Goal: Transaction & Acquisition: Purchase product/service

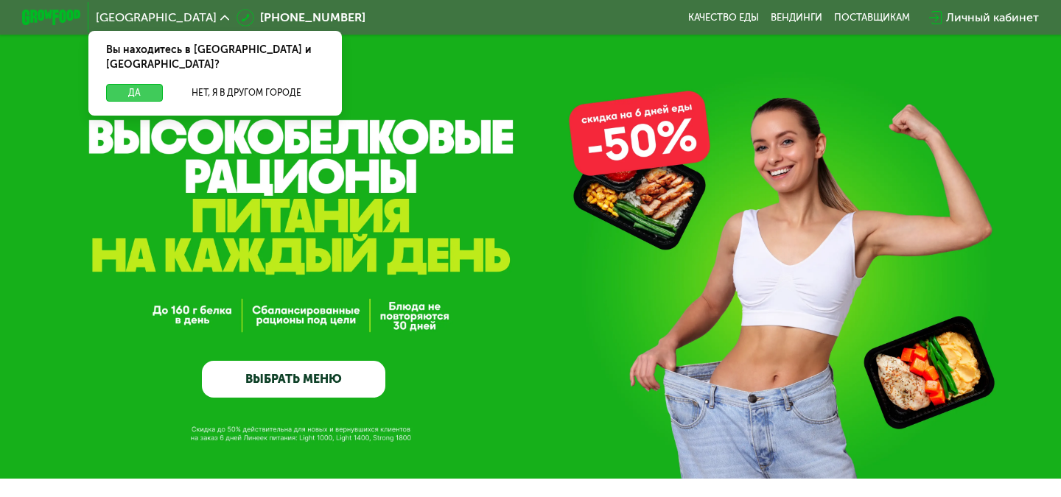
click at [139, 84] on button "Да" at bounding box center [134, 93] width 57 height 18
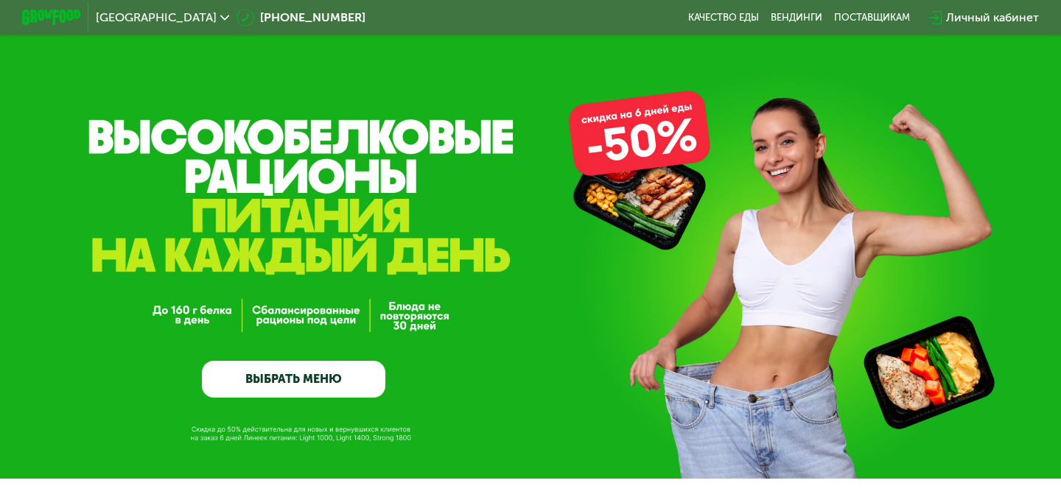
click at [301, 382] on link "ВЫБРАТЬ МЕНЮ" at bounding box center [293, 379] width 183 height 37
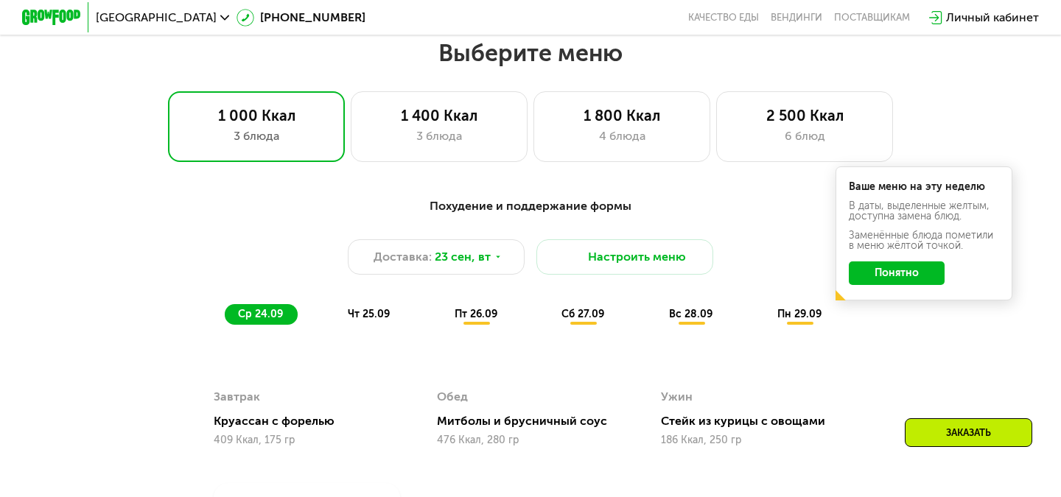
scroll to position [872, 0]
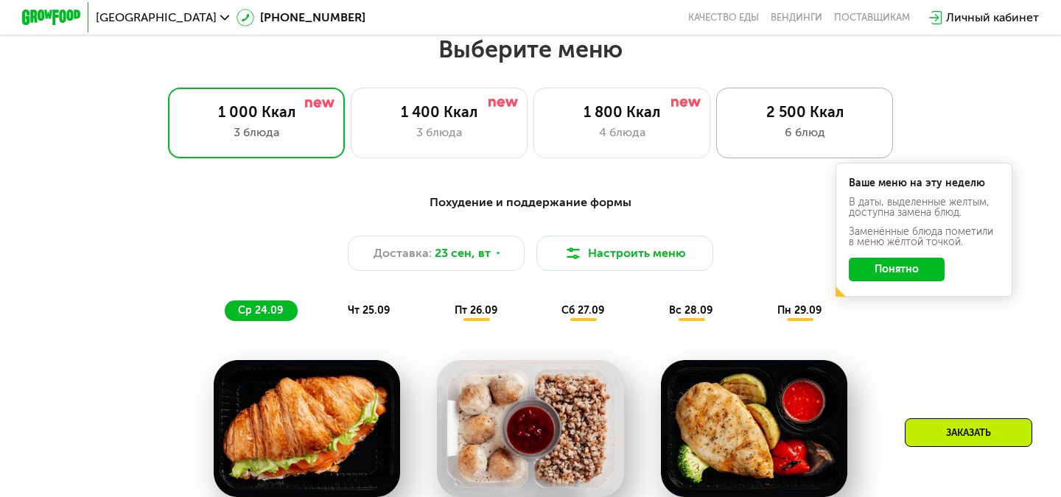
click at [815, 143] on div "2 500 Ккал 6 блюд" at bounding box center [804, 123] width 177 height 71
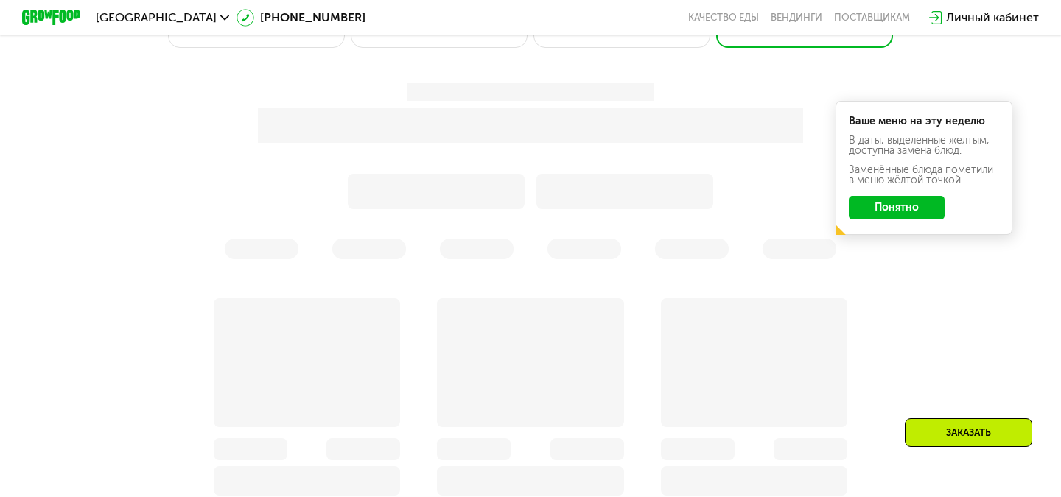
scroll to position [984, 0]
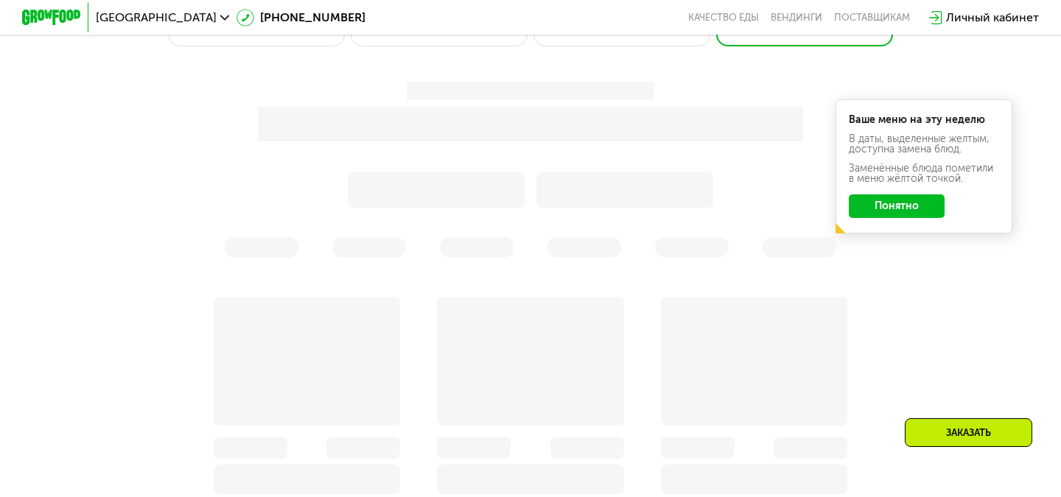
click at [872, 202] on button "Понятно" at bounding box center [897, 207] width 96 height 24
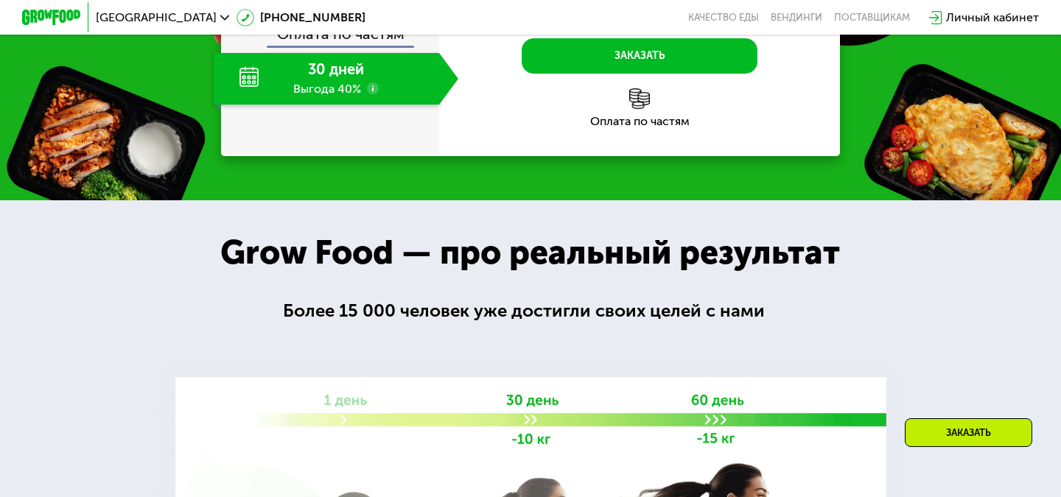
scroll to position [2078, 0]
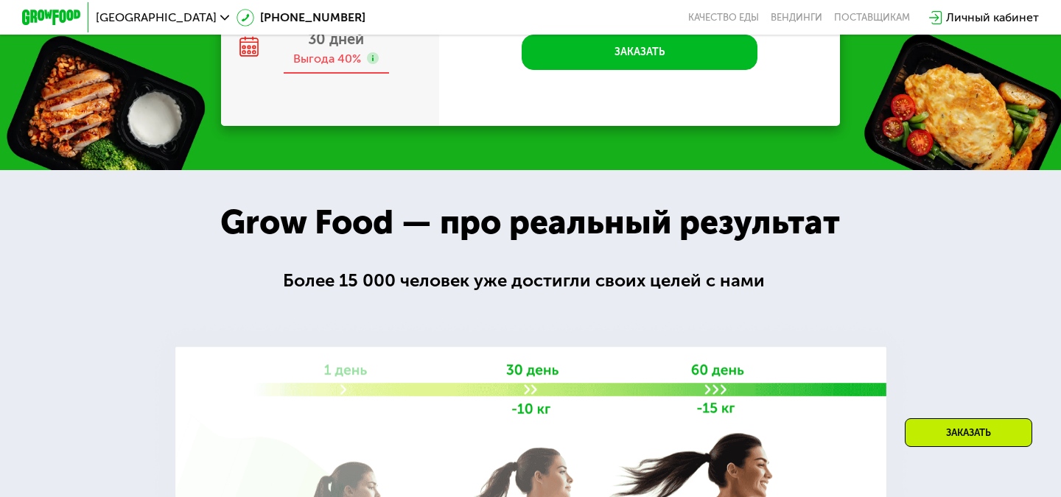
click at [325, 48] on span "30 дней" at bounding box center [336, 39] width 56 height 18
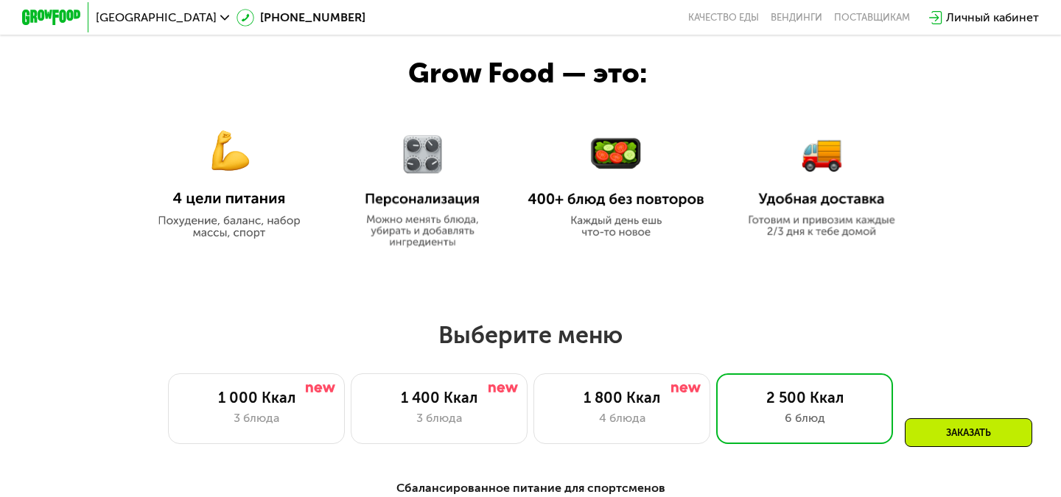
scroll to position [654, 0]
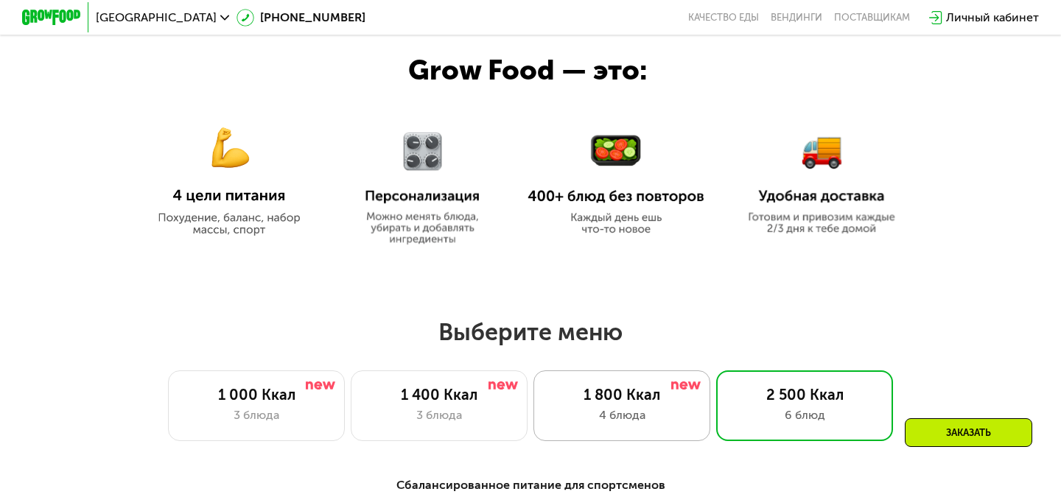
click at [642, 392] on div "1 800 Ккал" at bounding box center [622, 395] width 146 height 18
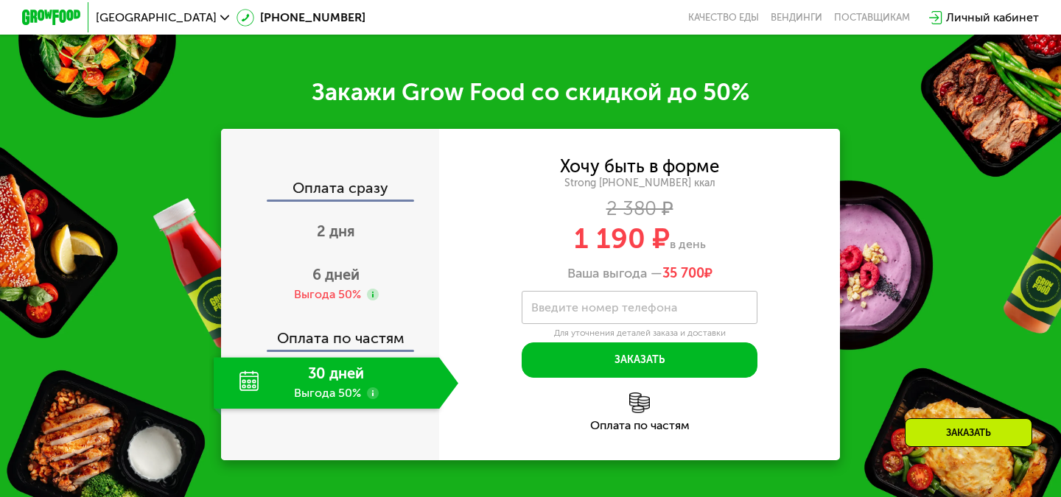
scroll to position [1828, 0]
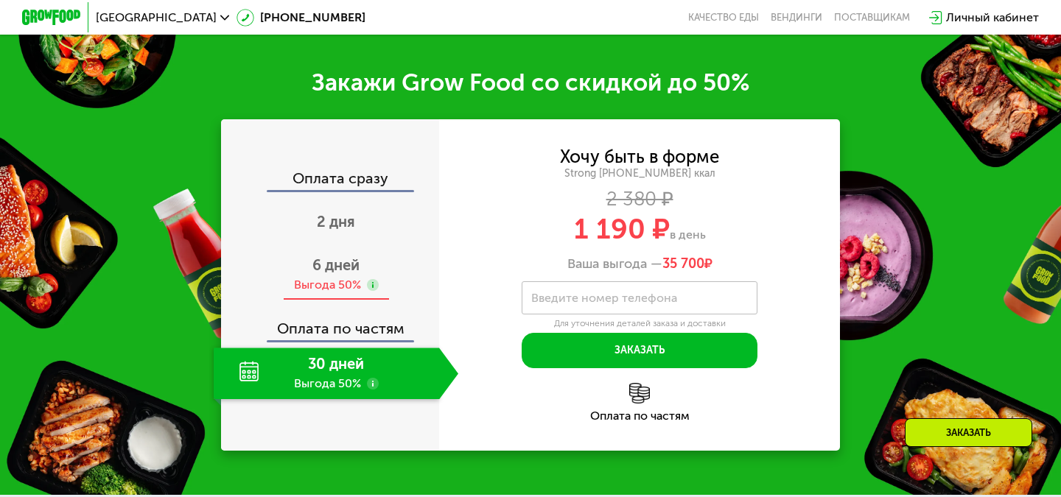
click at [356, 272] on span "6 дней" at bounding box center [335, 265] width 47 height 18
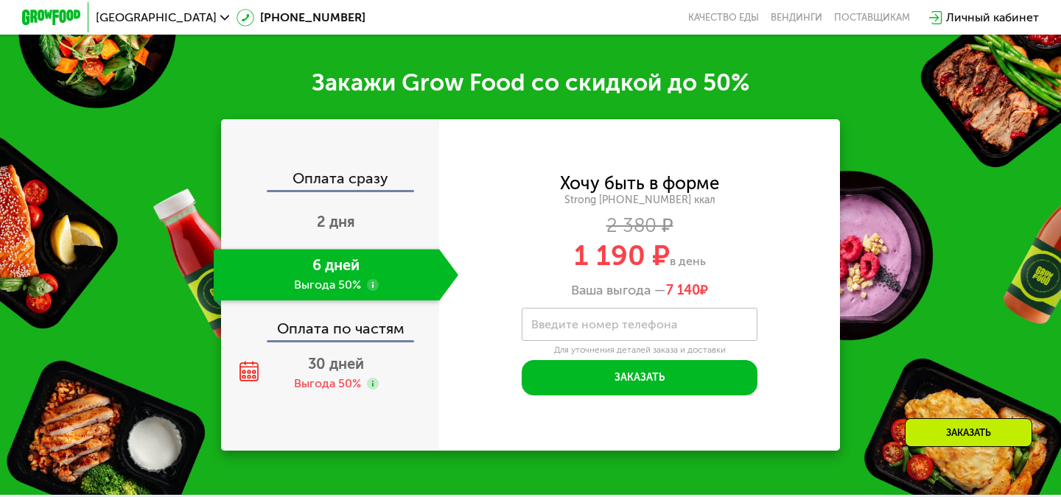
click at [355, 336] on div "Оплата по частям" at bounding box center [331, 323] width 217 height 34
click at [346, 379] on div "Выгода 50%" at bounding box center [327, 384] width 67 height 16
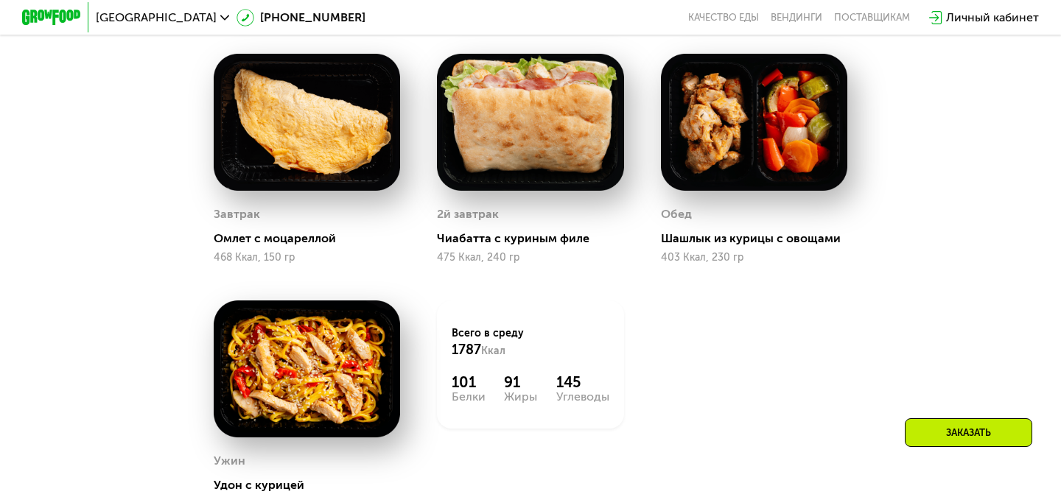
scroll to position [1255, 0]
